Goal: Transaction & Acquisition: Purchase product/service

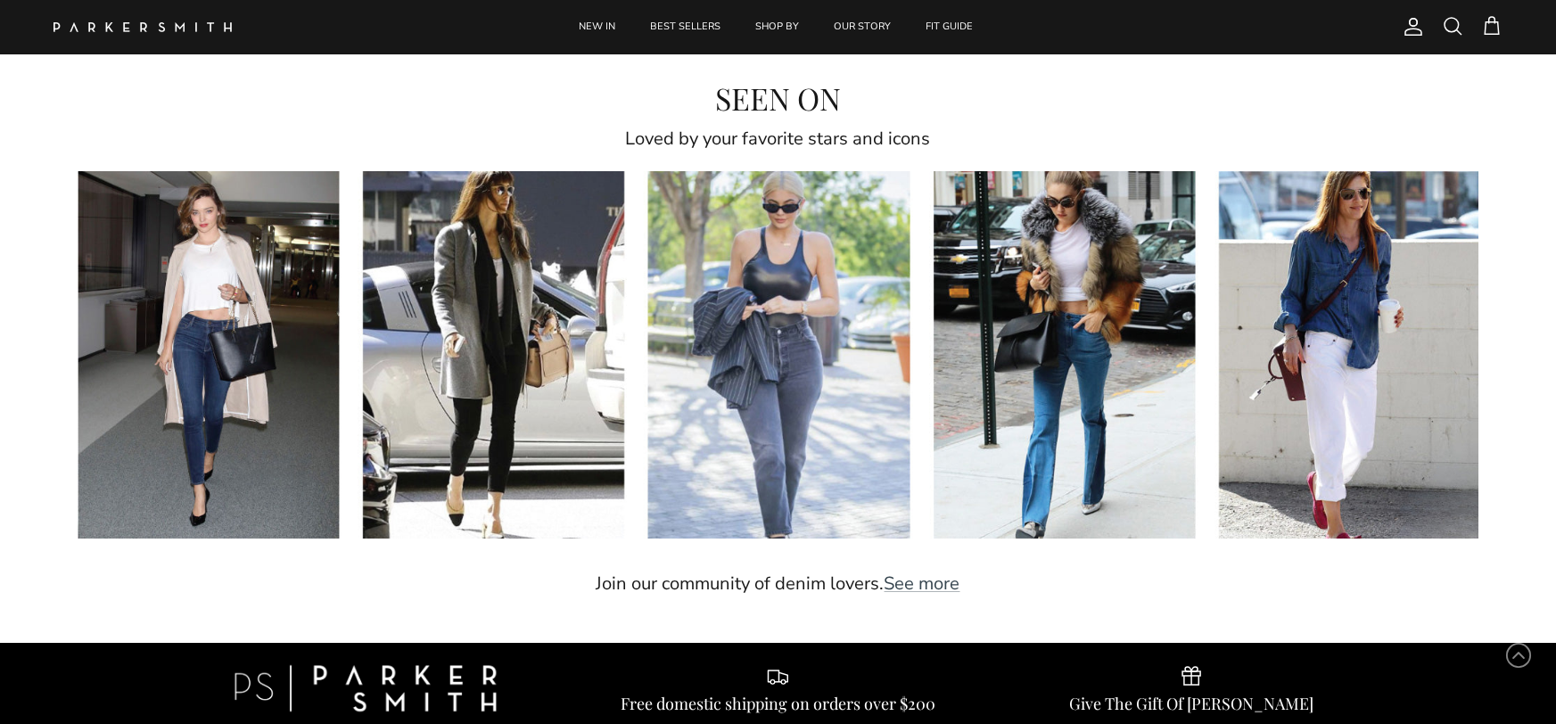
scroll to position [4898, 0]
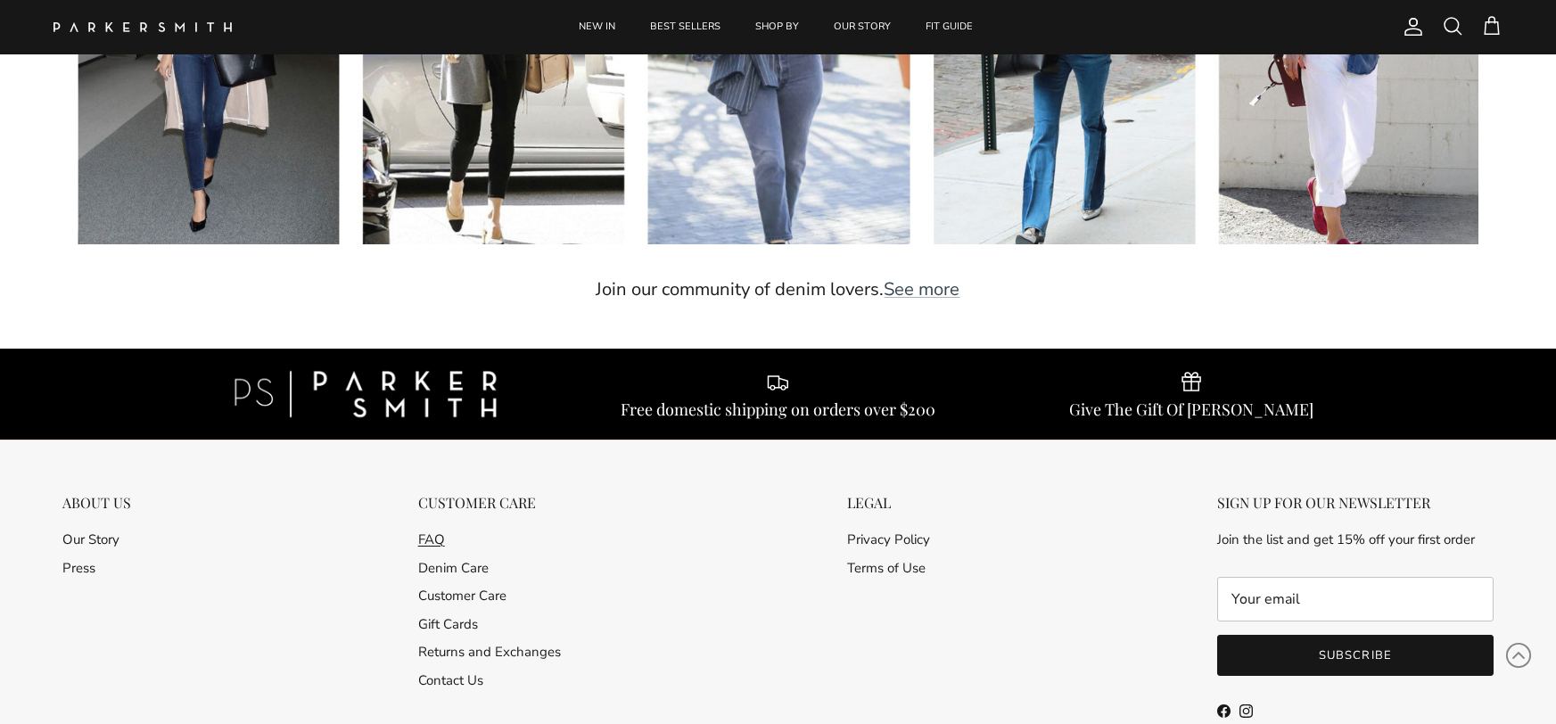
click at [433, 546] on link "FAQ" at bounding box center [431, 540] width 27 height 18
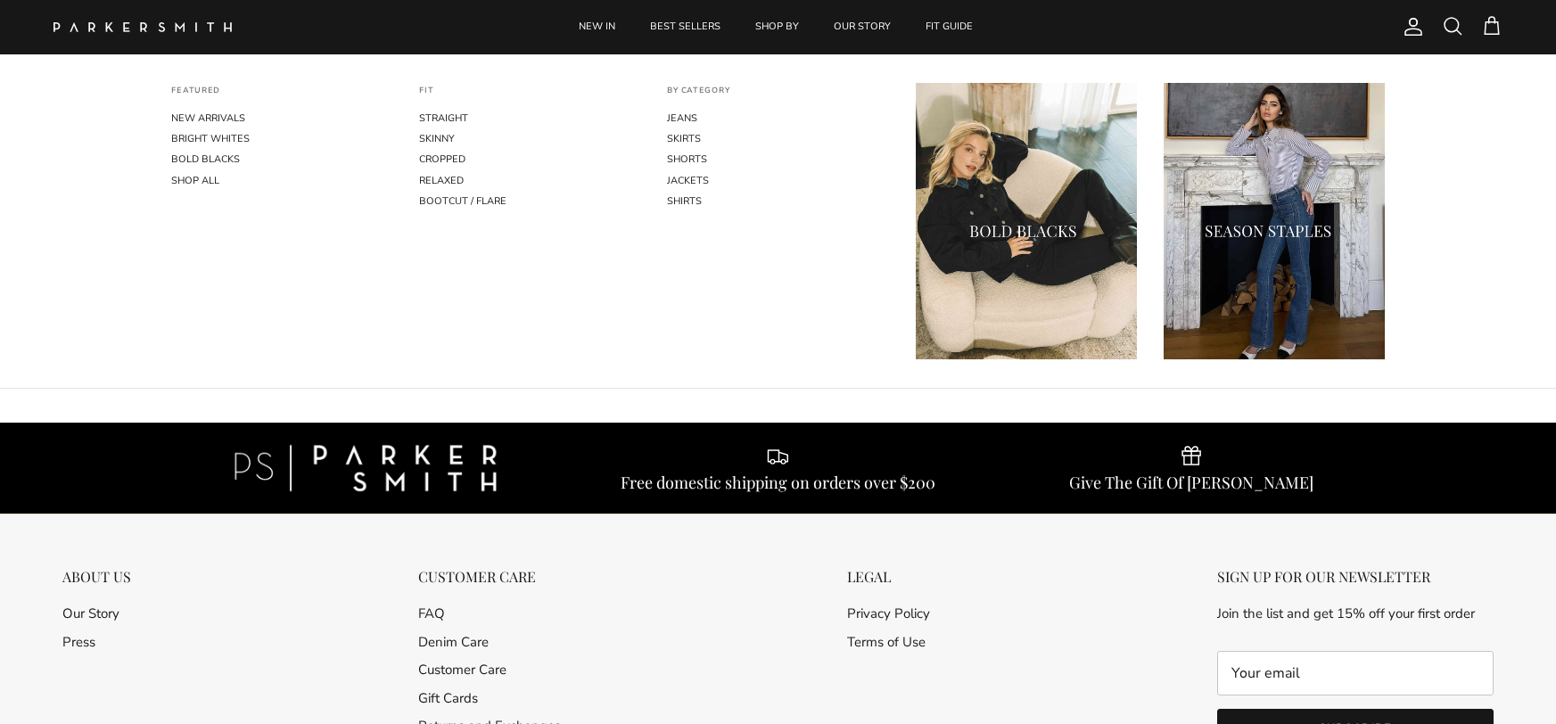
scroll to position [1386, 0]
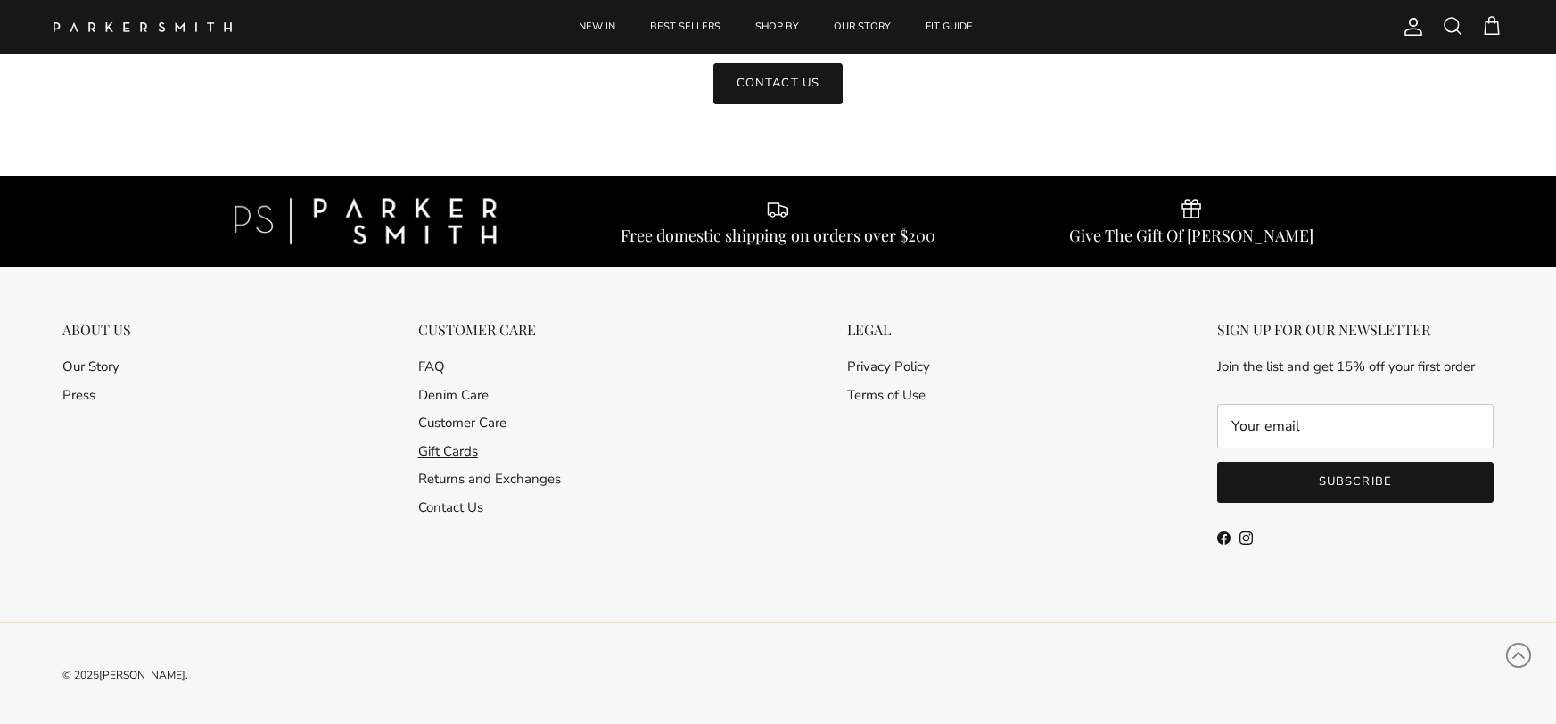
click at [460, 444] on link "Gift Cards" at bounding box center [448, 451] width 60 height 18
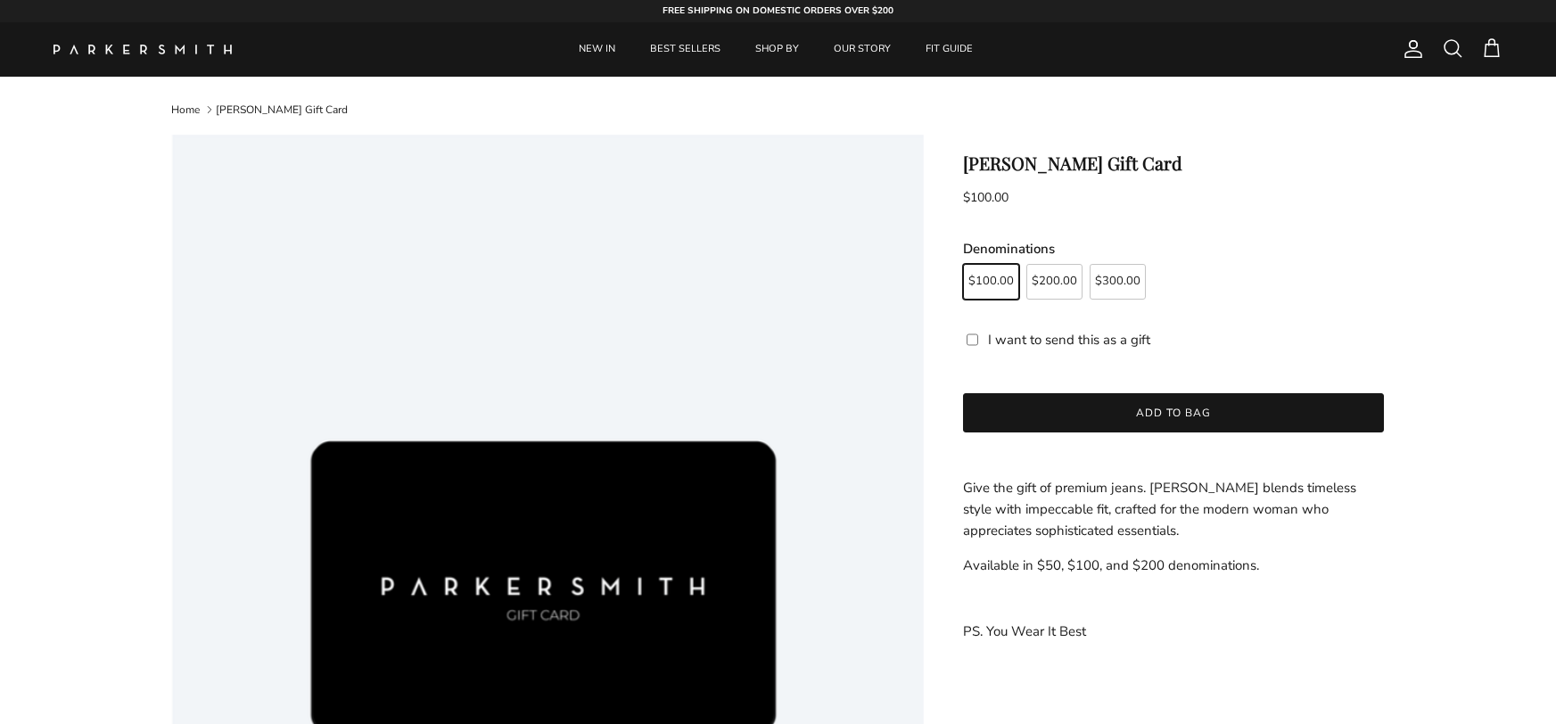
click at [1097, 280] on span "$300.00" at bounding box center [1117, 282] width 45 height 12
click at [963, 257] on input "$300.00" at bounding box center [962, 256] width 1 height 1
radio input "true"
